Goal: Transaction & Acquisition: Purchase product/service

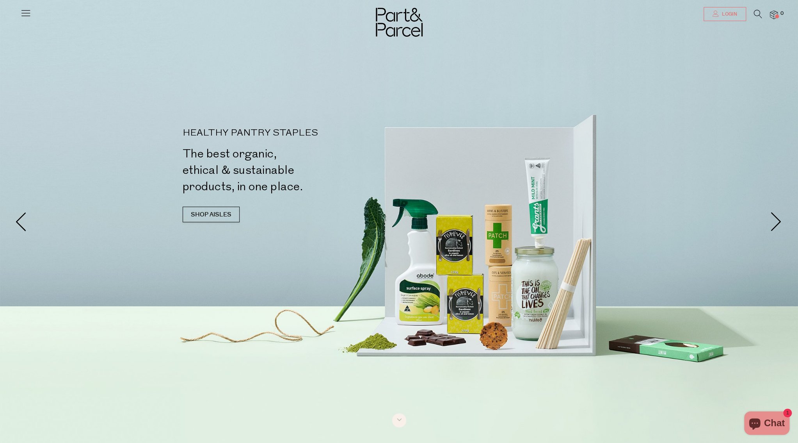
click at [734, 12] on span "Login" at bounding box center [728, 14] width 17 height 7
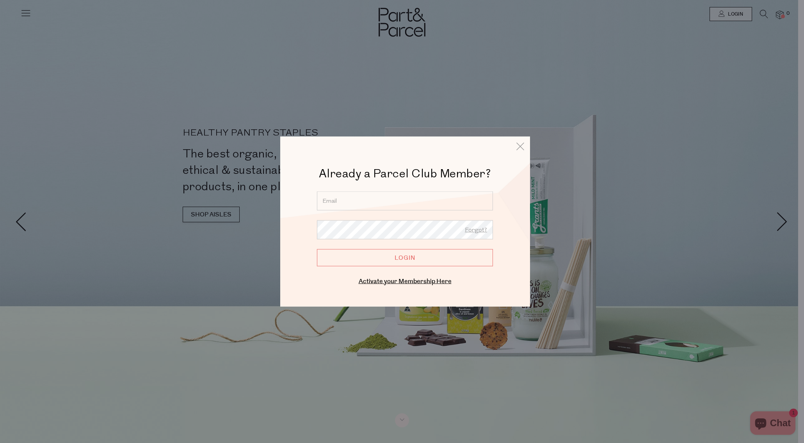
click at [345, 201] on input "email" at bounding box center [405, 200] width 176 height 19
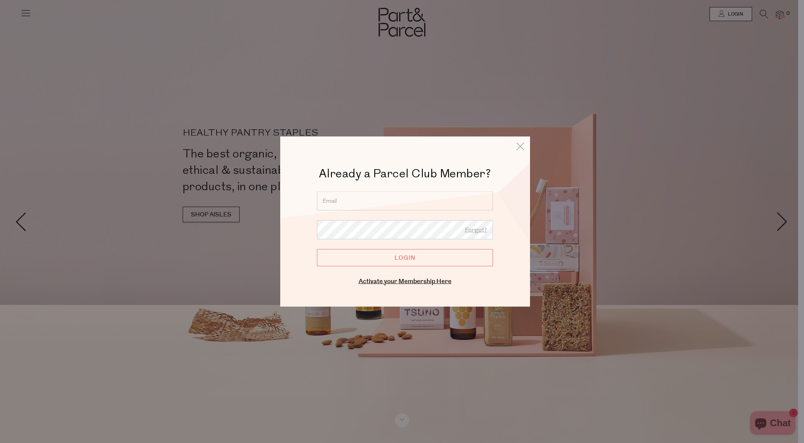
type input "therawstoreau@gmail.com"
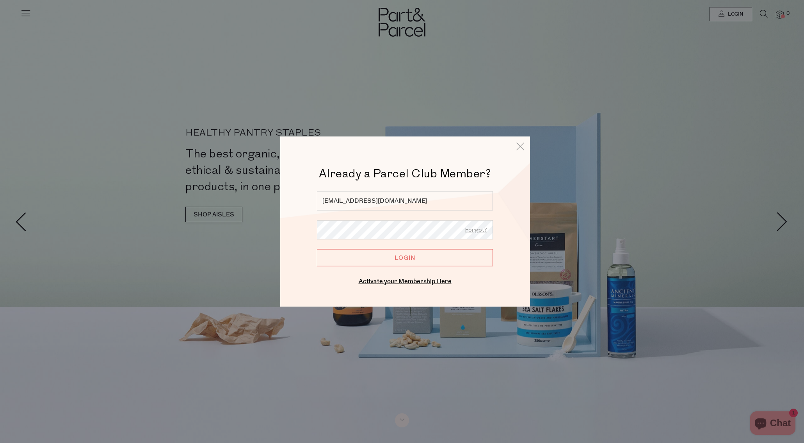
click at [317, 249] on input "Login" at bounding box center [405, 257] width 176 height 17
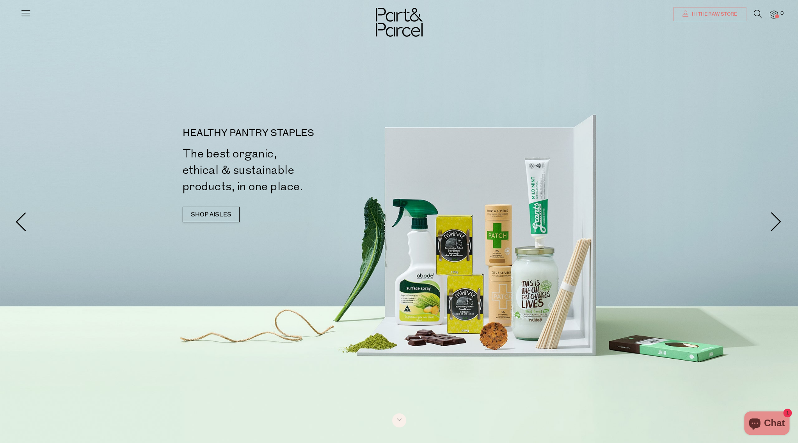
click at [732, 14] on span "Hi the raw store" at bounding box center [713, 14] width 47 height 7
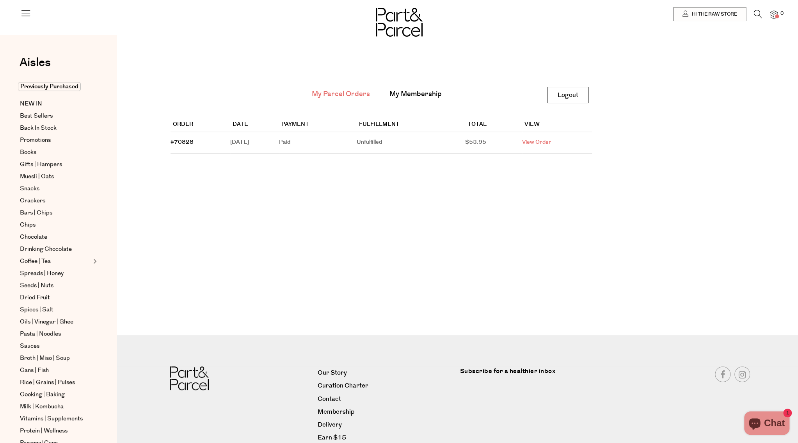
click at [551, 143] on link "View Order" at bounding box center [536, 142] width 29 height 8
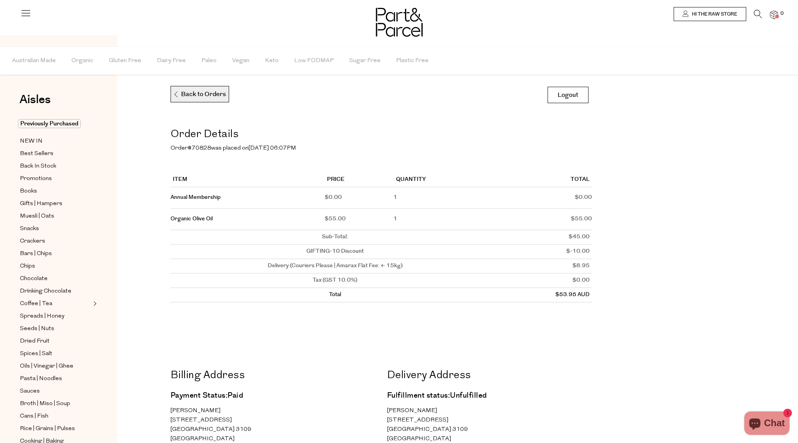
click at [214, 89] on p "Back to Orders" at bounding box center [199, 94] width 53 height 16
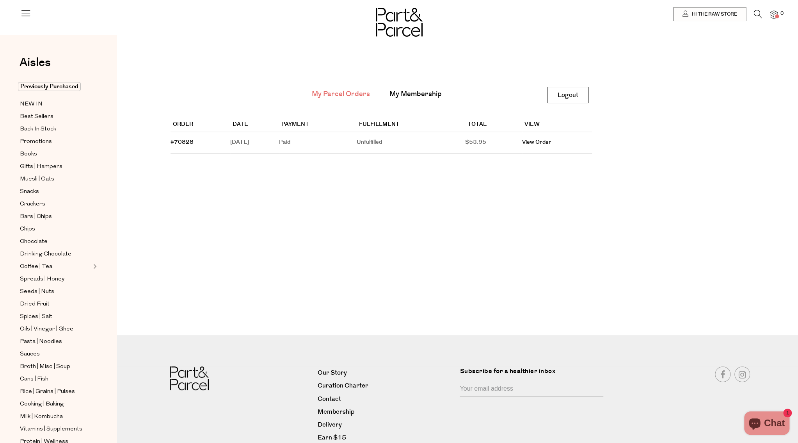
click at [760, 13] on icon at bounding box center [758, 14] width 8 height 9
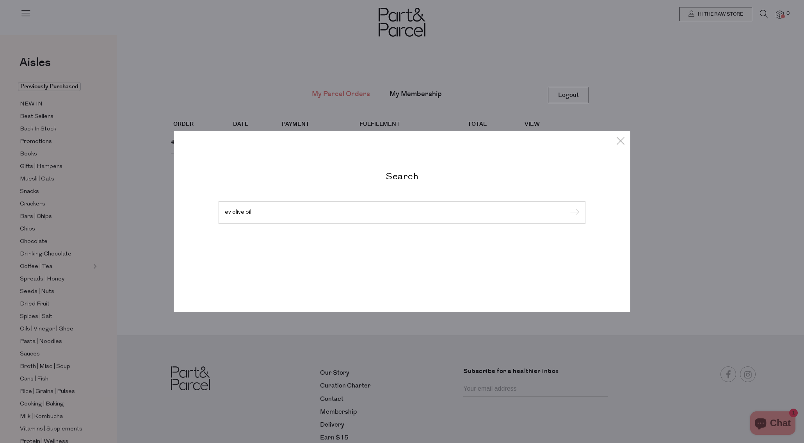
type input "ev olive oil"
click at [567, 207] on input "submit" at bounding box center [573, 213] width 12 height 12
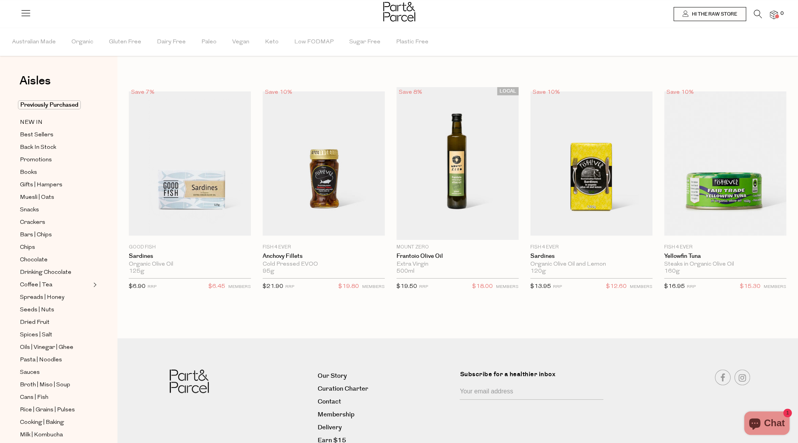
click at [755, 16] on icon at bounding box center [758, 14] width 8 height 9
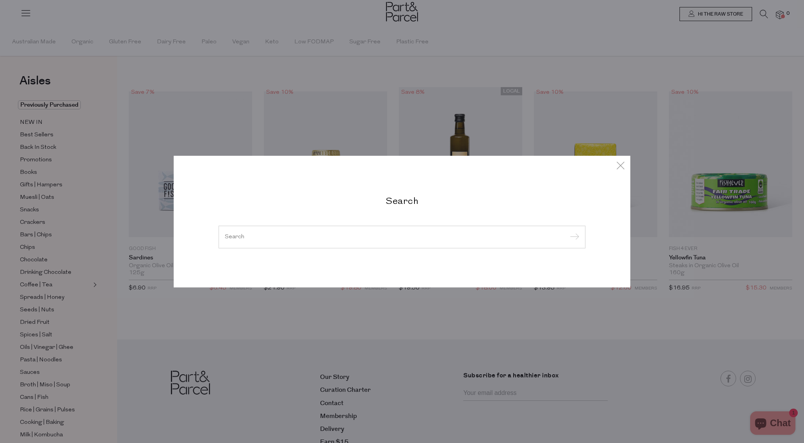
click at [304, 240] on input "search" at bounding box center [402, 237] width 354 height 6
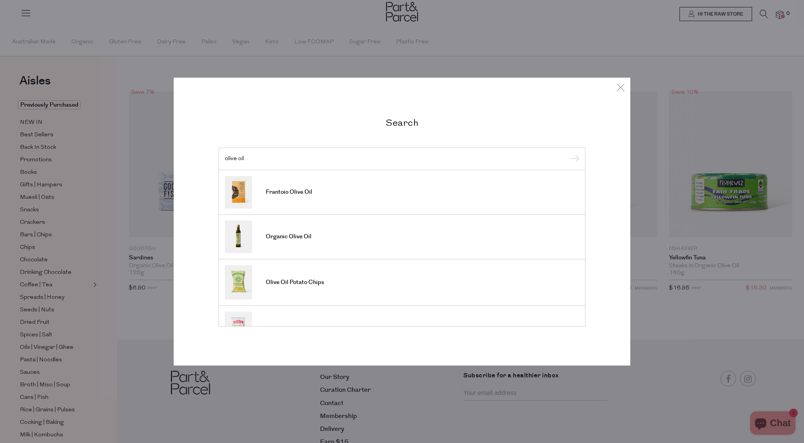
type input "olive oil"
click at [567, 153] on input "submit" at bounding box center [573, 159] width 12 height 12
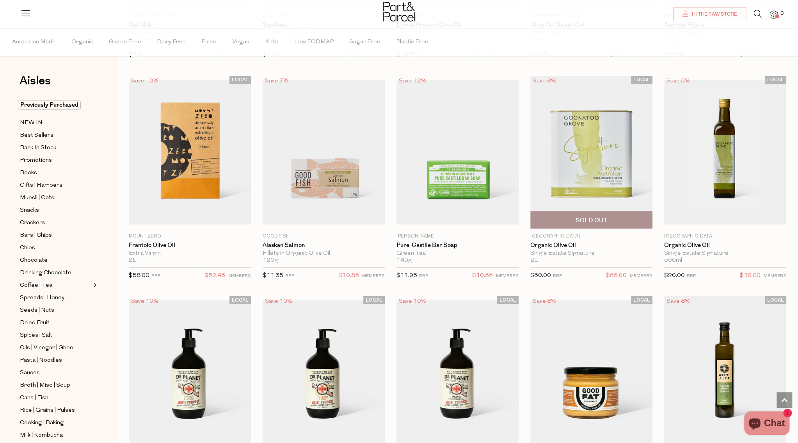
scroll to position [1054, 0]
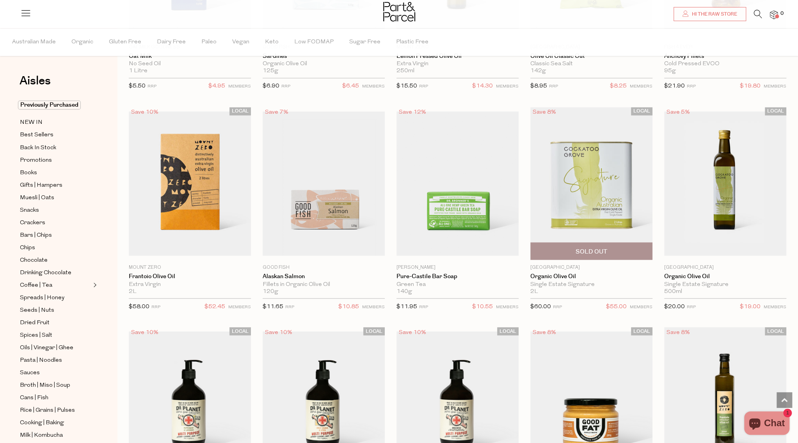
click at [594, 160] on img at bounding box center [591, 183] width 122 height 153
